Goal: Navigation & Orientation: Find specific page/section

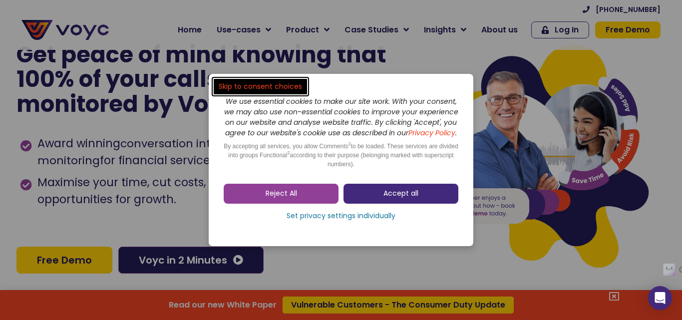
click at [402, 199] on span "Accept all" at bounding box center [400, 194] width 35 height 10
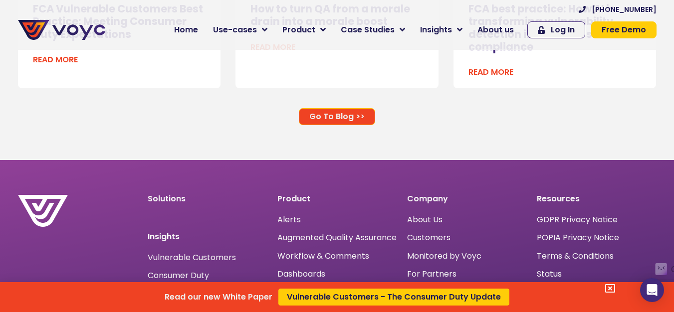
scroll to position [6524, 0]
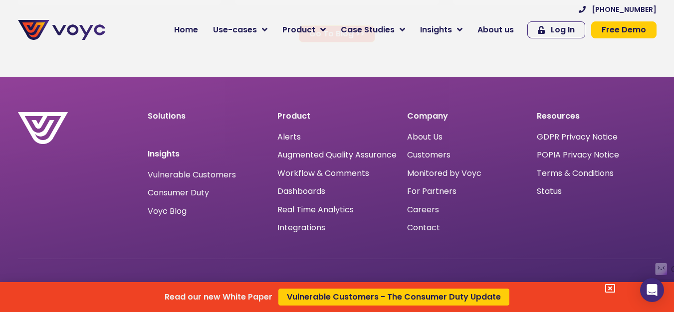
click at [418, 127] on div "Read our new White Paper Vulnerable Customers - The Consumer Duty Update" at bounding box center [337, 156] width 674 height 312
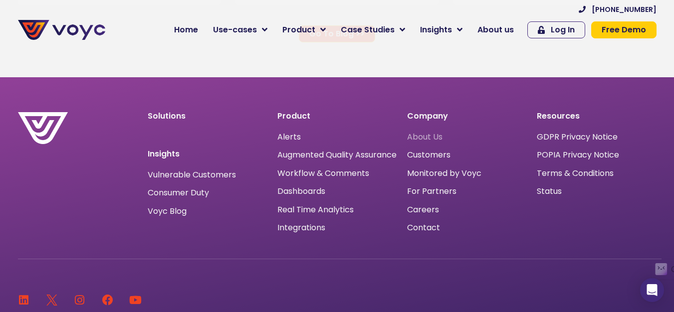
click at [422, 137] on span "About Us" at bounding box center [424, 137] width 35 height 0
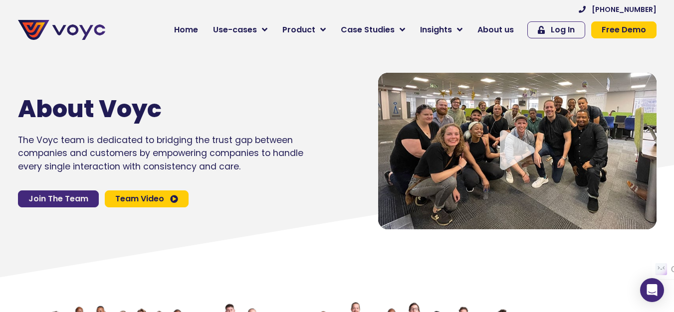
click at [53, 199] on span "Join The Team" at bounding box center [58, 199] width 60 height 8
click at [510, 144] on icon "Video play button" at bounding box center [517, 150] width 35 height 40
